Goal: Transaction & Acquisition: Book appointment/travel/reservation

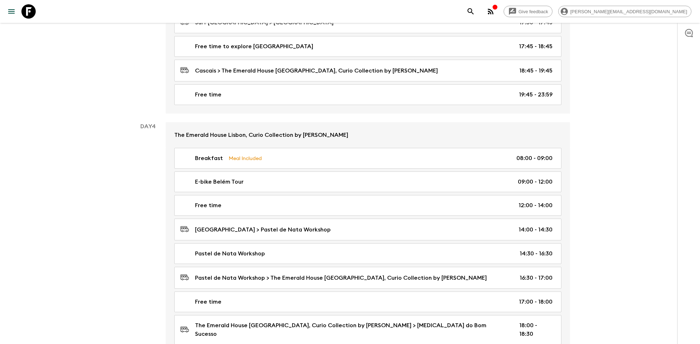
scroll to position [732, 0]
click at [25, 9] on icon at bounding box center [28, 11] width 14 height 14
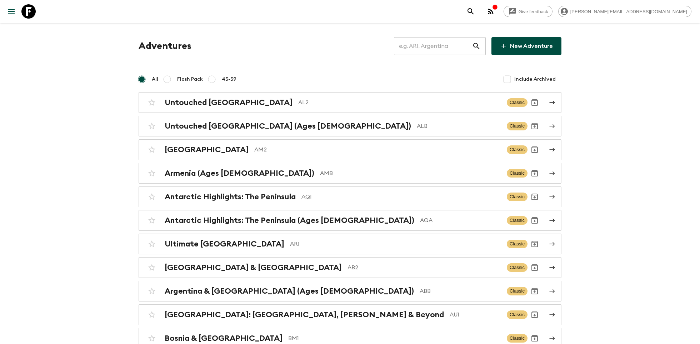
click at [437, 48] on input "text" at bounding box center [433, 46] width 78 height 20
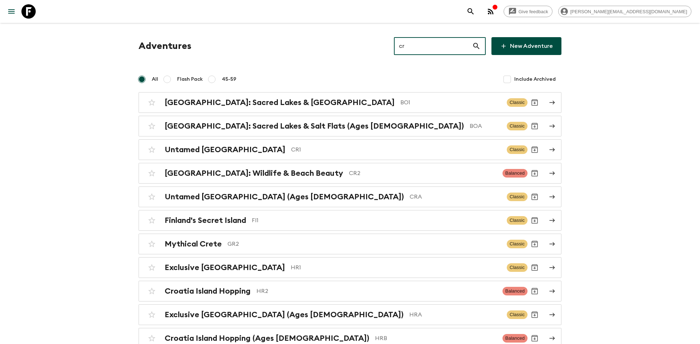
type input "cr2"
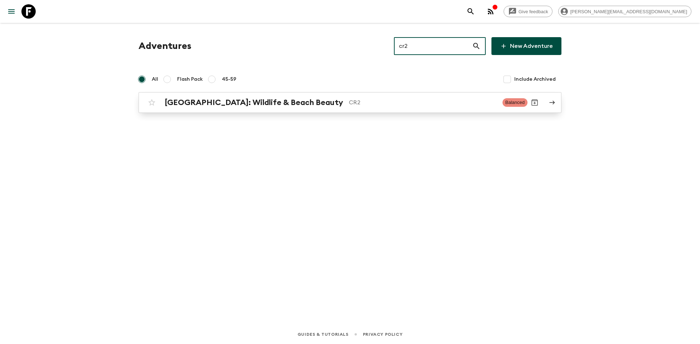
click at [296, 105] on h2 "[GEOGRAPHIC_DATA]: Wildlife & Beach Beauty" at bounding box center [254, 102] width 178 height 9
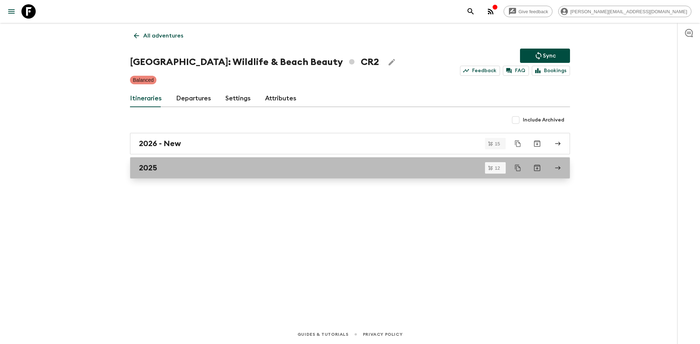
click at [196, 168] on div "2025" at bounding box center [343, 167] width 408 height 9
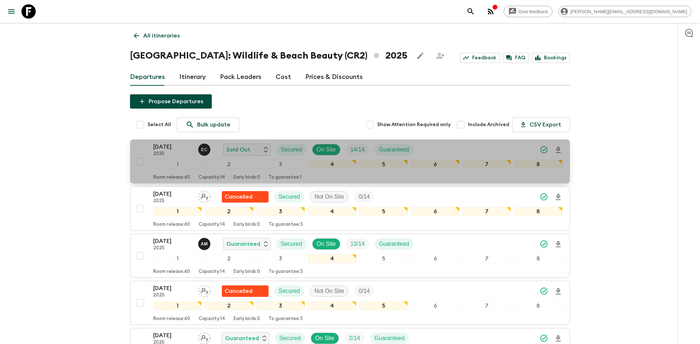
click at [434, 144] on div "[DATE] 2025 E C Sold Out Secured On Site 14 / 14 Guaranteed" at bounding box center [357, 149] width 409 height 14
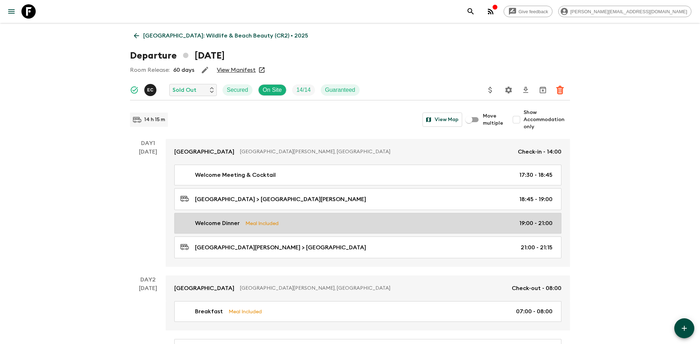
click at [293, 224] on div "Welcome Dinner Meal Included 19:00 - 21:00" at bounding box center [366, 223] width 372 height 9
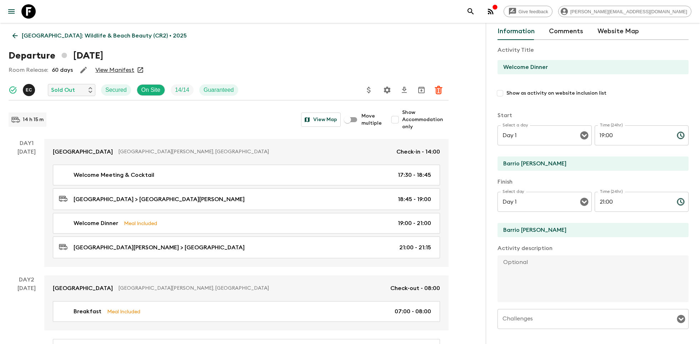
scroll to position [36, 0]
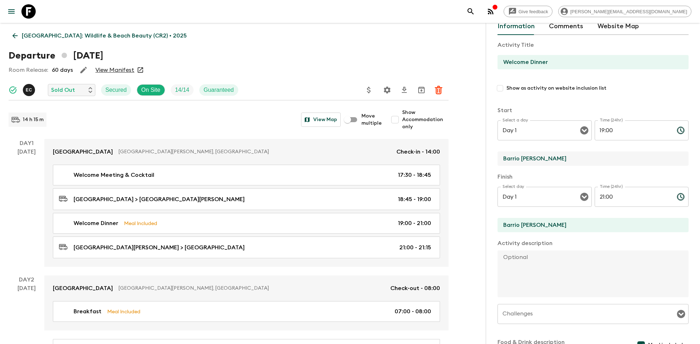
click at [522, 152] on input "Barrio [PERSON_NAME]" at bounding box center [589, 158] width 185 height 14
click at [35, 7] on icon at bounding box center [28, 11] width 14 height 14
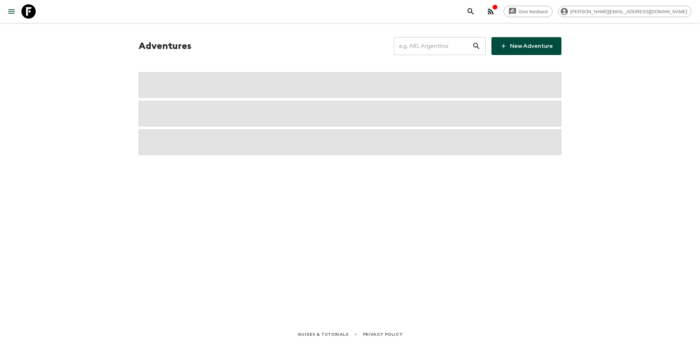
click at [422, 49] on input "text" at bounding box center [433, 46] width 78 height 20
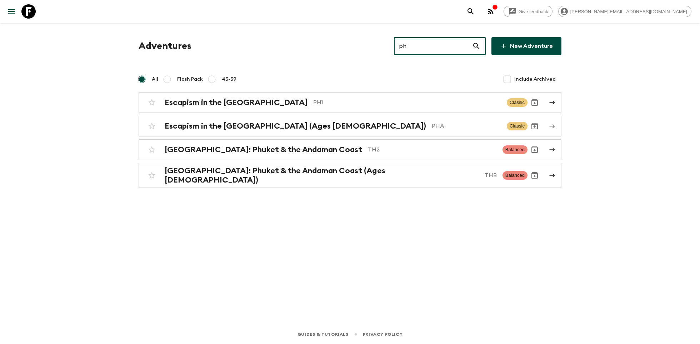
type input "ph1"
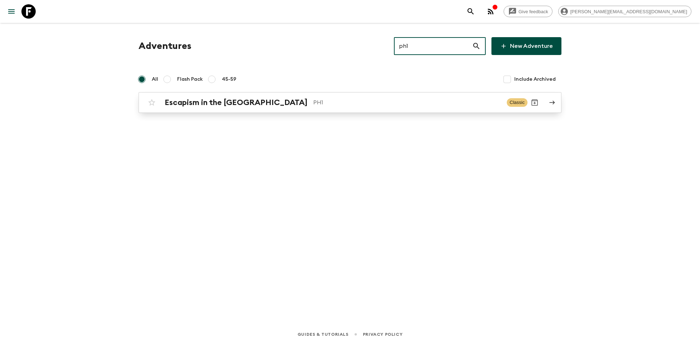
click at [313, 100] on p "PH1" at bounding box center [407, 102] width 188 height 9
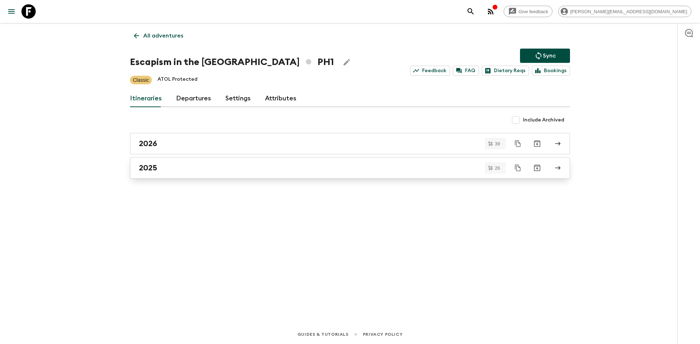
click at [193, 172] on link "2025" at bounding box center [350, 167] width 440 height 21
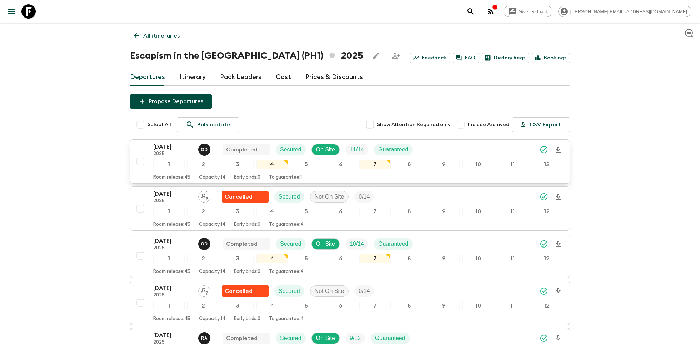
click at [143, 156] on input "checkbox" at bounding box center [140, 161] width 14 height 14
checkbox input "true"
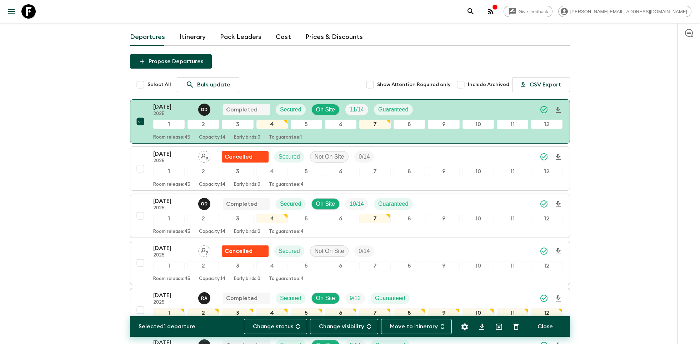
scroll to position [45, 0]
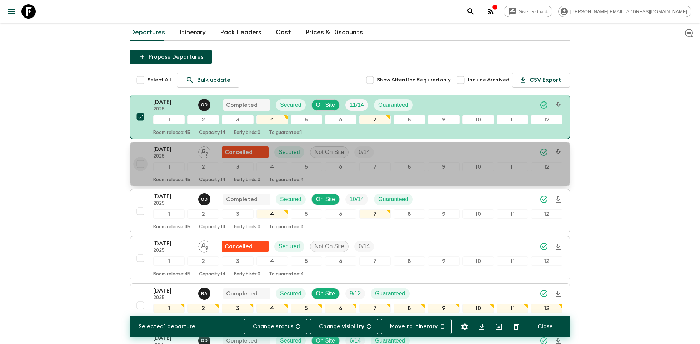
click at [141, 162] on input "checkbox" at bounding box center [140, 164] width 14 height 14
checkbox input "true"
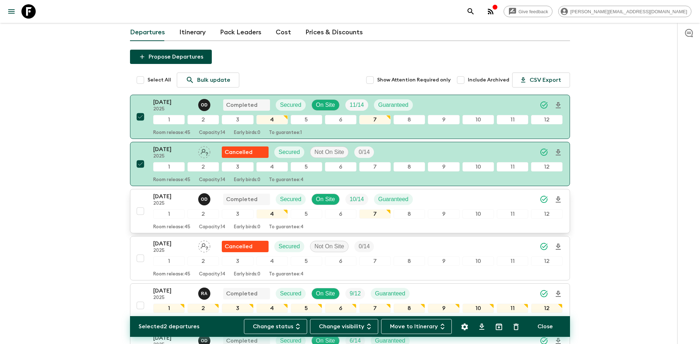
click at [140, 210] on input "checkbox" at bounding box center [140, 211] width 14 height 14
checkbox input "true"
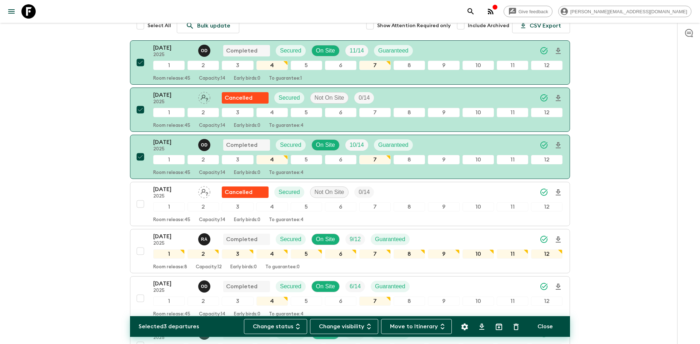
scroll to position [139, 0]
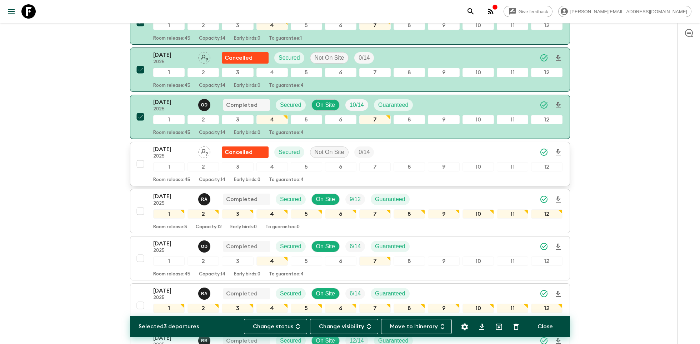
click at [139, 161] on input "checkbox" at bounding box center [140, 164] width 14 height 14
checkbox input "true"
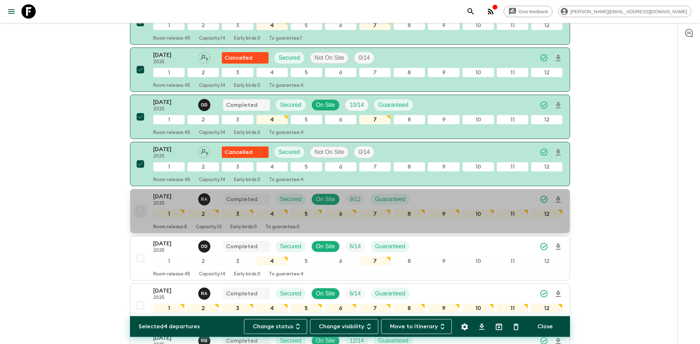
click at [138, 207] on input "checkbox" at bounding box center [140, 211] width 14 height 14
checkbox input "true"
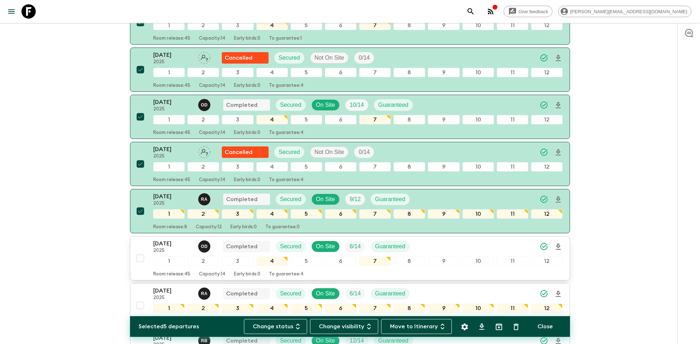
click at [140, 256] on input "checkbox" at bounding box center [140, 258] width 14 height 14
checkbox input "true"
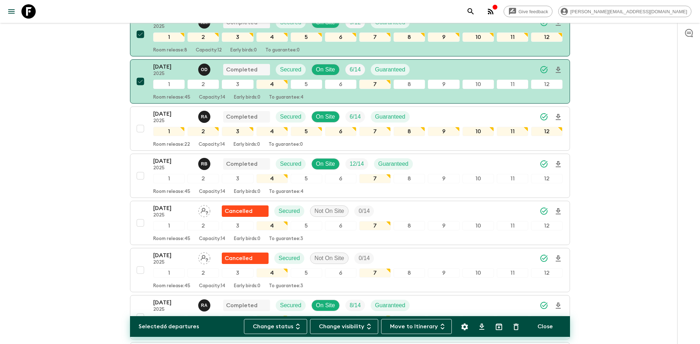
scroll to position [328, 0]
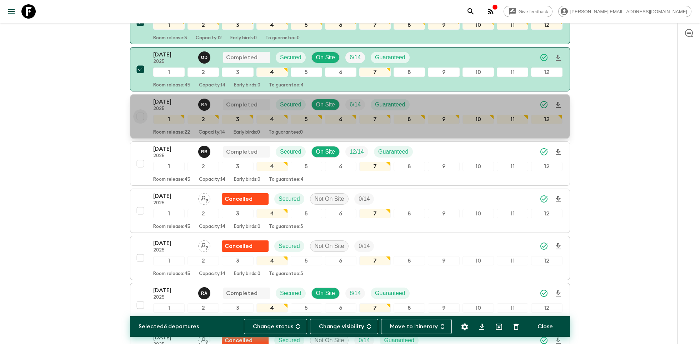
click at [141, 112] on input "checkbox" at bounding box center [140, 116] width 14 height 14
checkbox input "true"
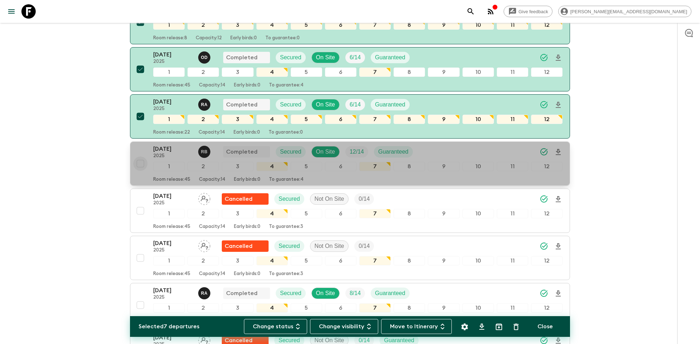
click at [141, 158] on input "checkbox" at bounding box center [140, 163] width 14 height 14
checkbox input "true"
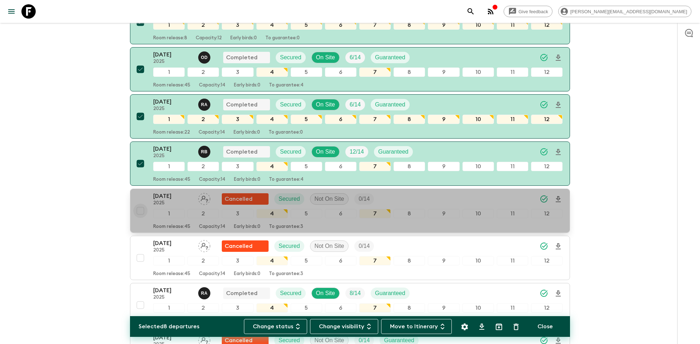
click at [140, 210] on input "checkbox" at bounding box center [140, 210] width 14 height 14
checkbox input "true"
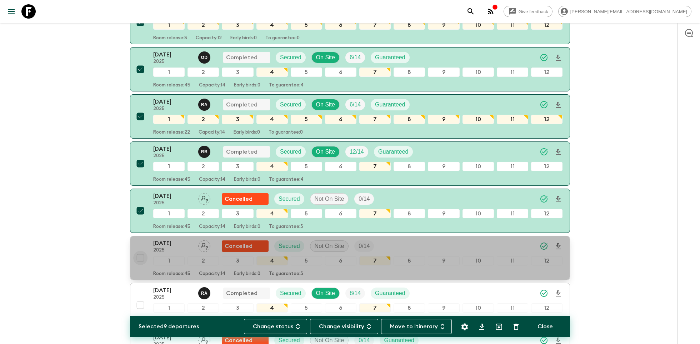
click at [139, 254] on input "checkbox" at bounding box center [140, 258] width 14 height 14
checkbox input "true"
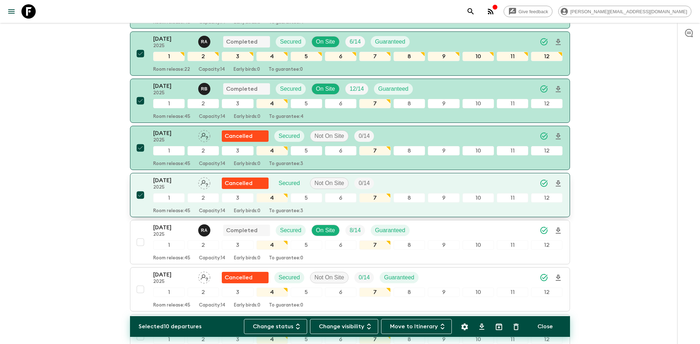
scroll to position [520, 0]
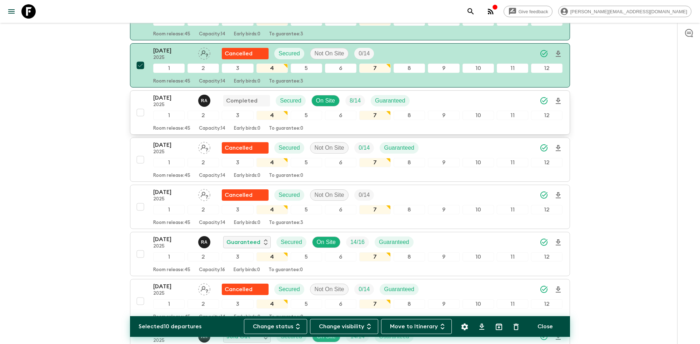
click at [141, 110] on input "checkbox" at bounding box center [140, 112] width 14 height 14
checkbox input "true"
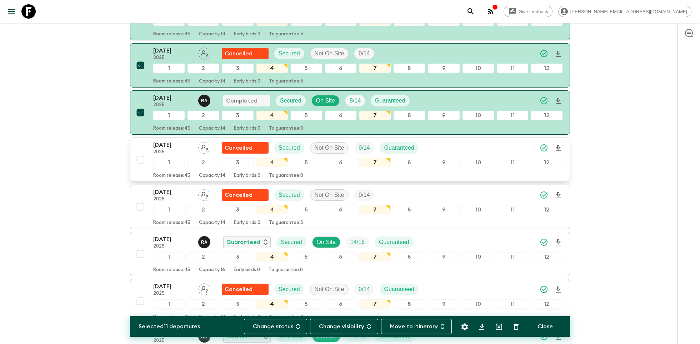
click at [139, 154] on input "checkbox" at bounding box center [140, 159] width 14 height 14
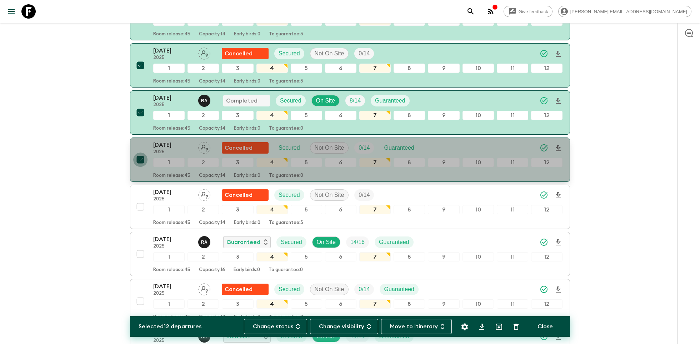
click at [140, 156] on input "checkbox" at bounding box center [140, 159] width 14 height 14
checkbox input "false"
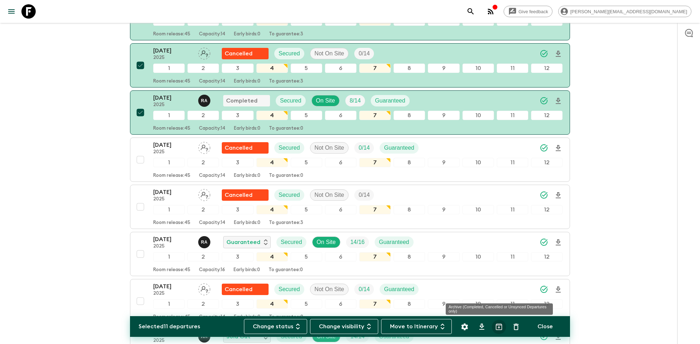
click at [495, 326] on icon "Archive (Completed, Cancelled or Unsynced Departures only)" at bounding box center [498, 326] width 9 height 9
checkbox input "false"
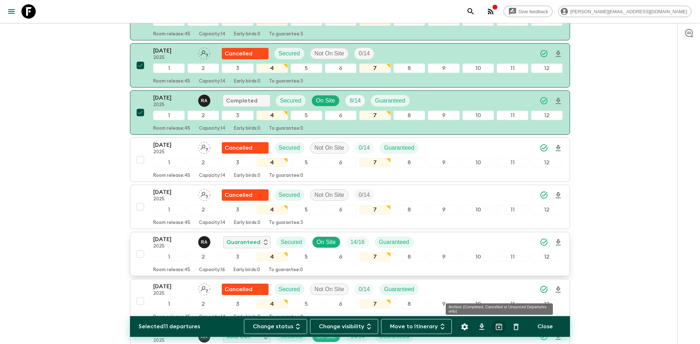
checkbox input "false"
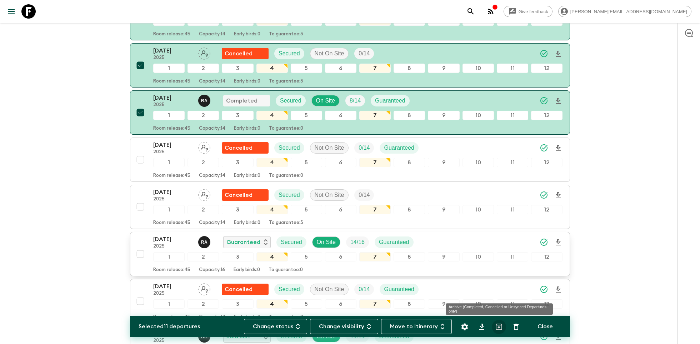
checkbox input "false"
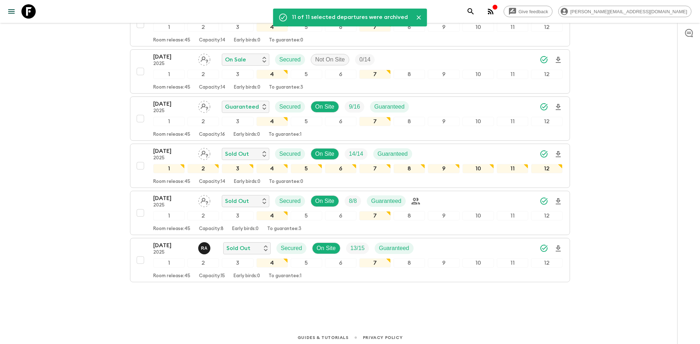
scroll to position [48, 0]
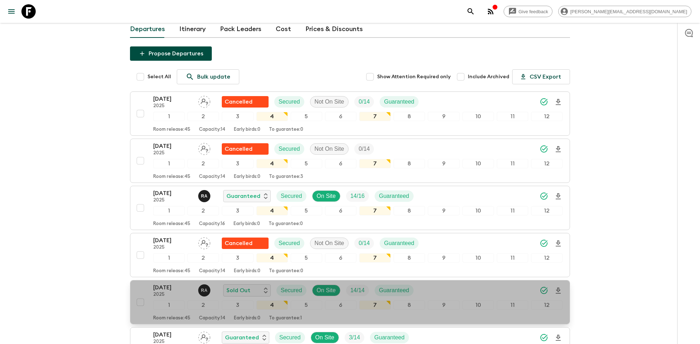
click at [170, 286] on p "[DATE]" at bounding box center [172, 287] width 39 height 9
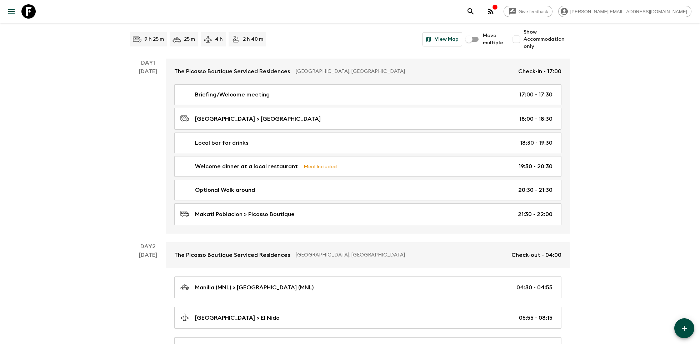
scroll to position [83, 0]
